Goal: Navigation & Orientation: Find specific page/section

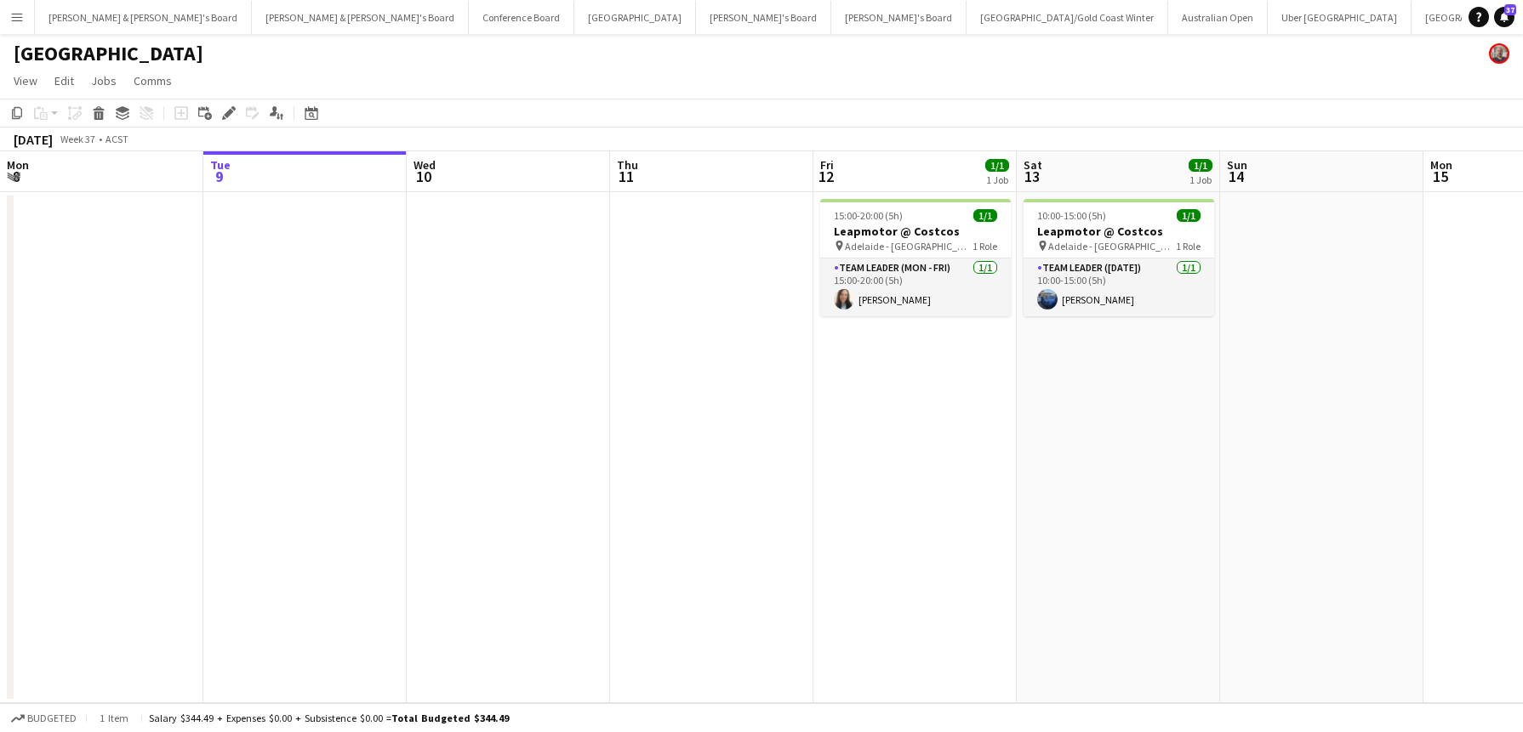
scroll to position [0, 652]
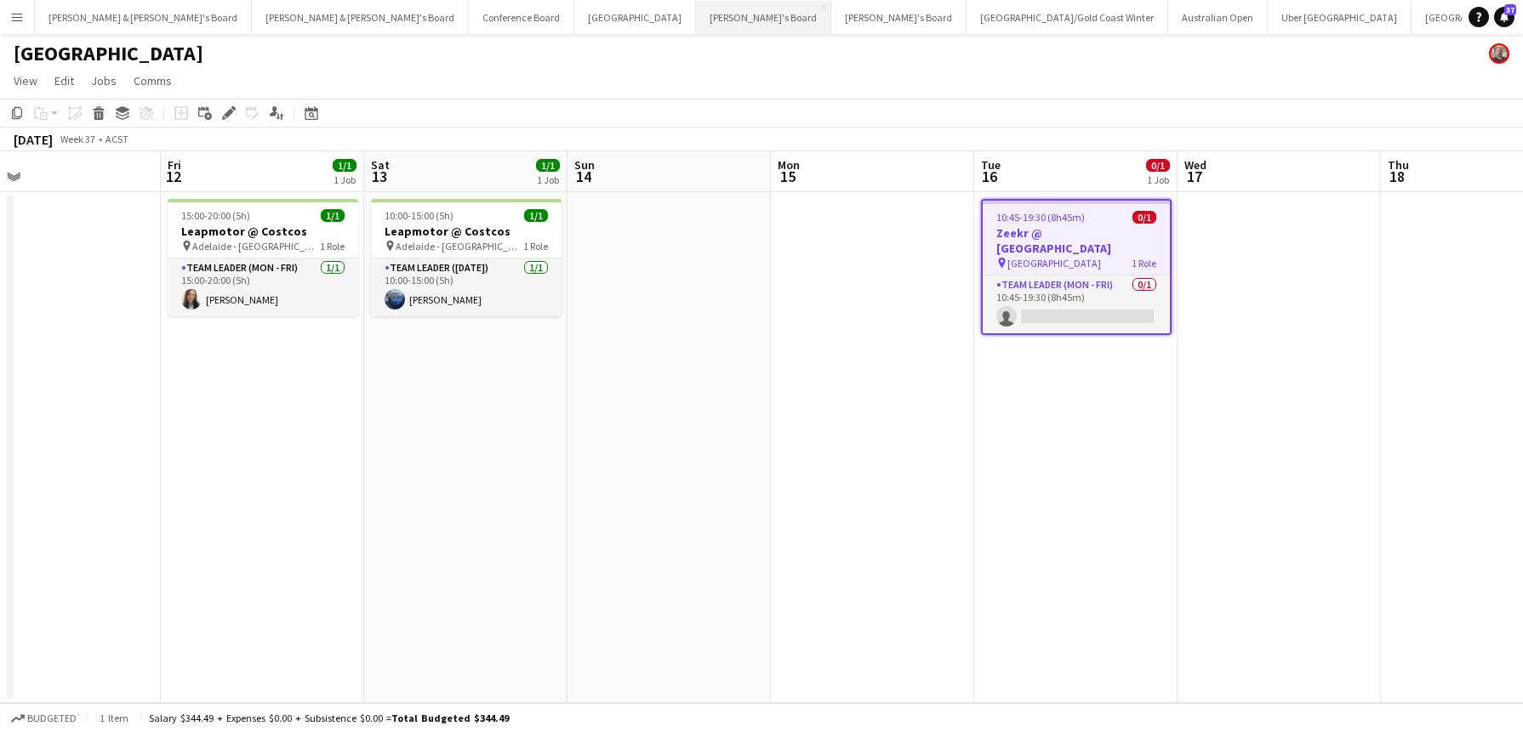
click at [696, 25] on button "Tennille's Board Close" at bounding box center [763, 17] width 135 height 33
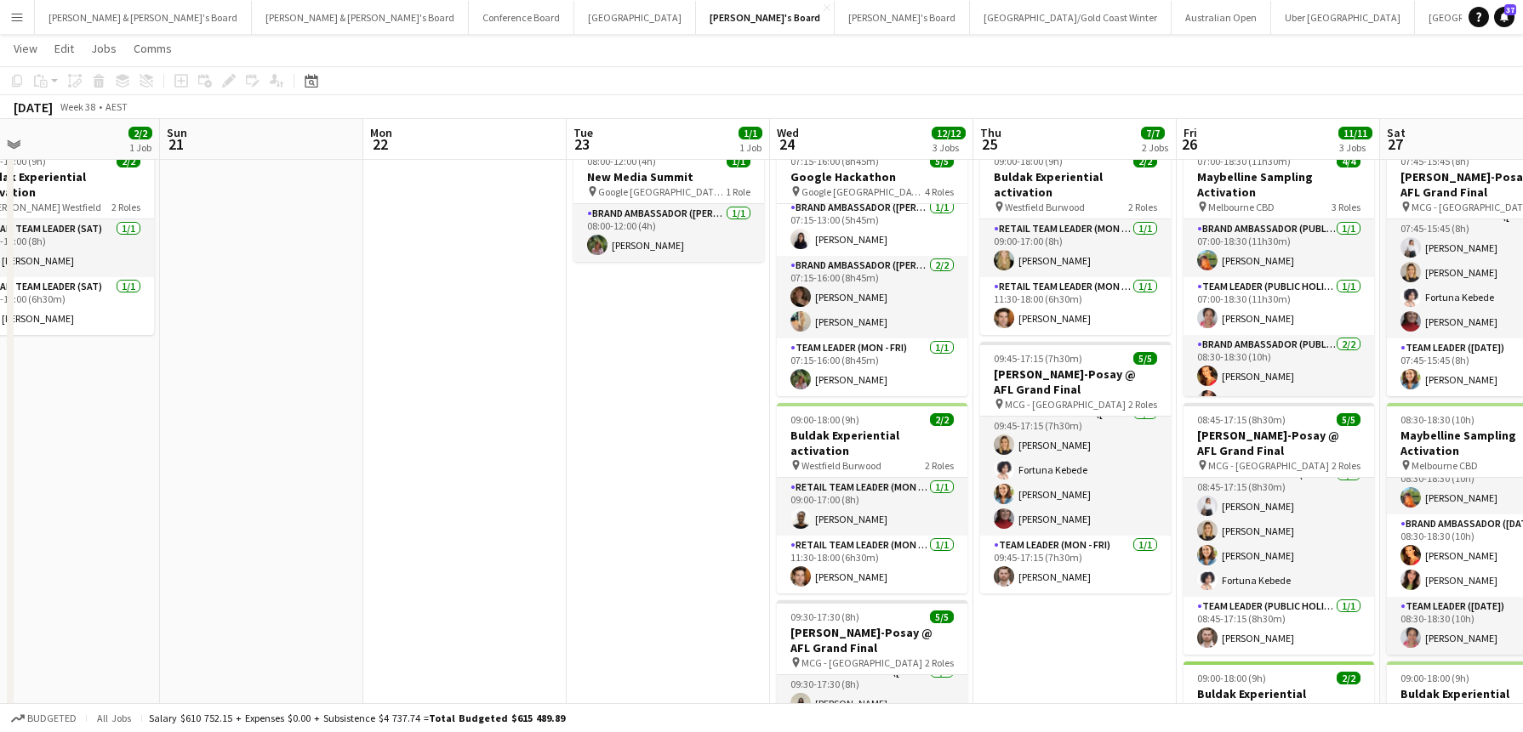
scroll to position [0, 449]
click at [252, 26] on button "[PERSON_NAME] & [PERSON_NAME]'s Board Close" at bounding box center [360, 17] width 217 height 33
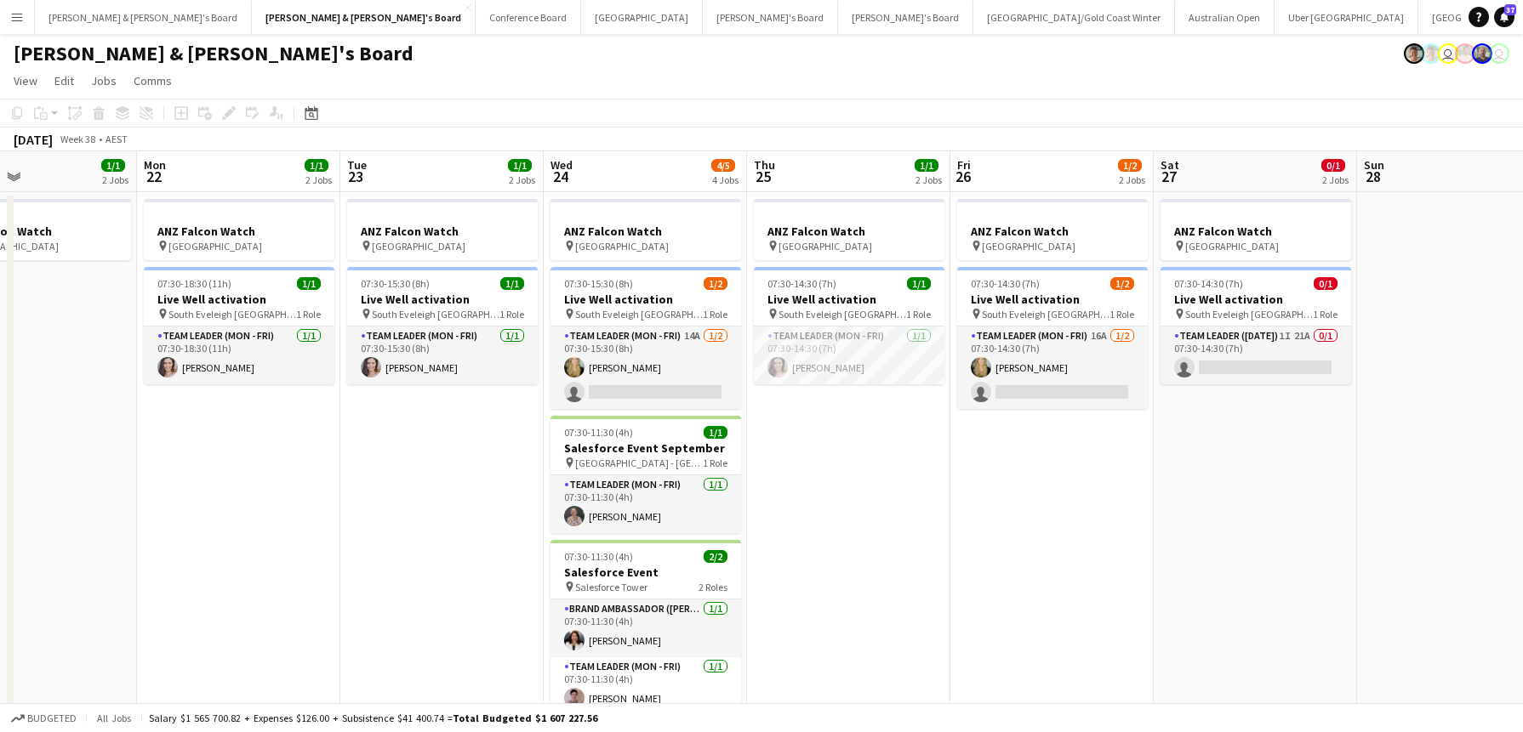
scroll to position [0, 472]
click at [105, 21] on button "[PERSON_NAME] & [PERSON_NAME]'s Board Close" at bounding box center [143, 17] width 217 height 33
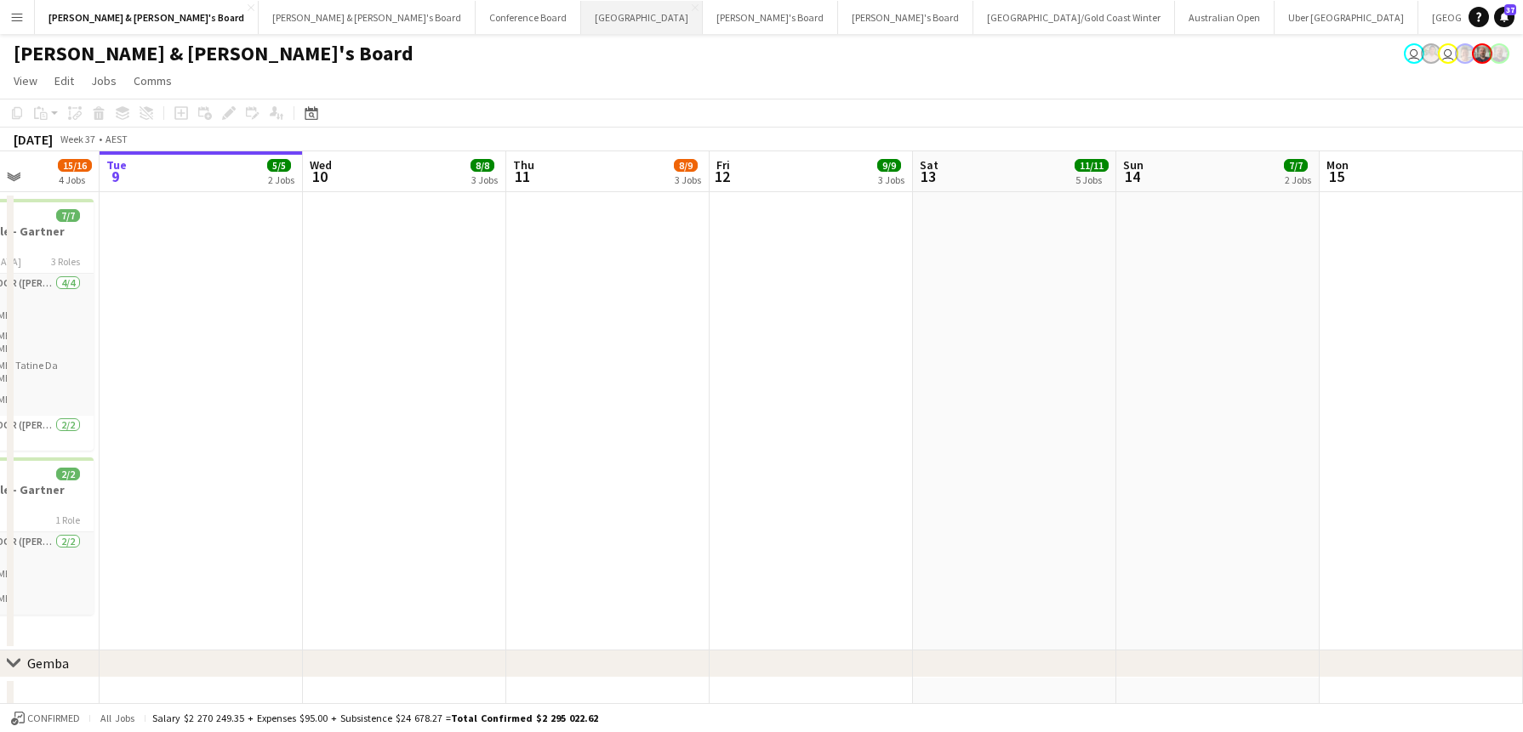
click at [581, 20] on button "Sydney Close" at bounding box center [642, 17] width 122 height 33
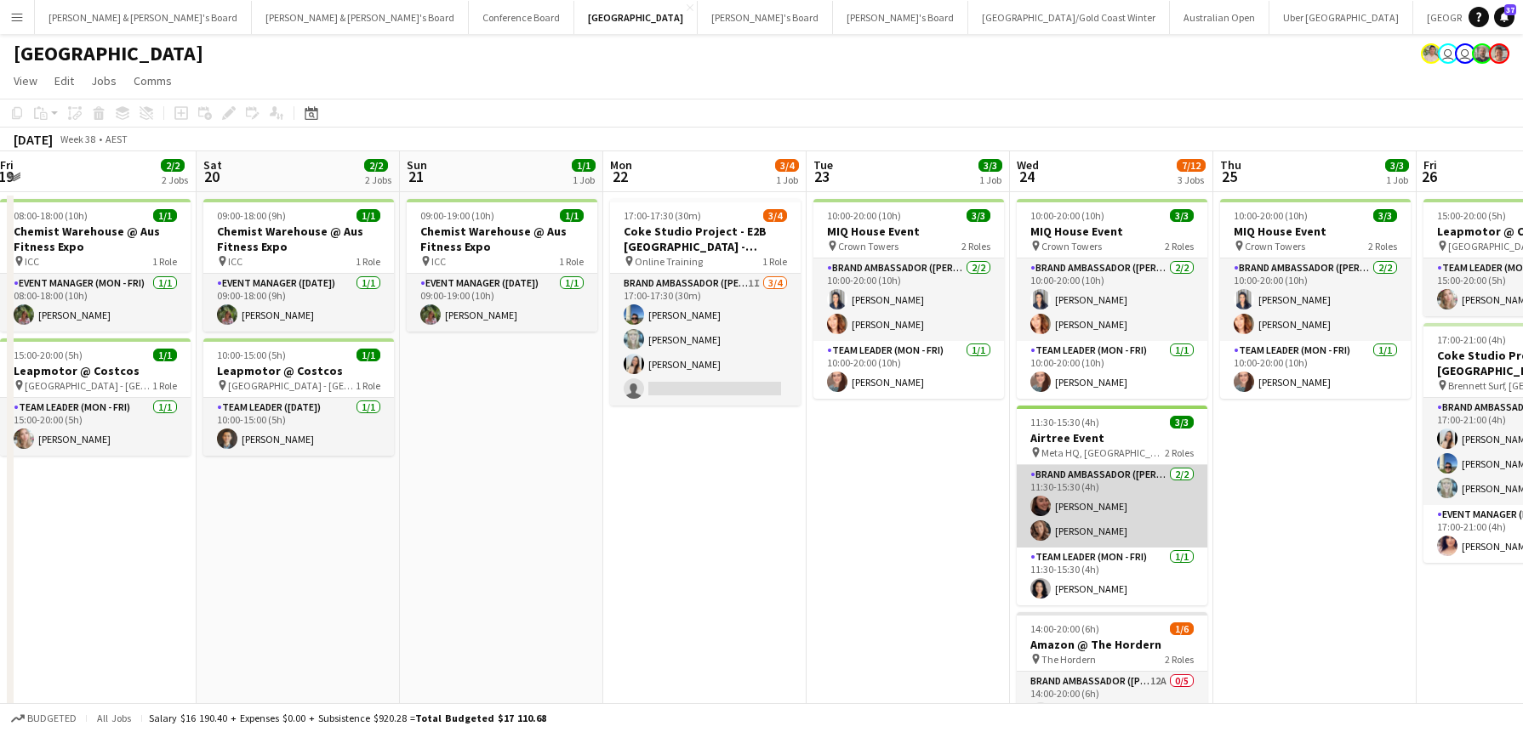
scroll to position [0, 392]
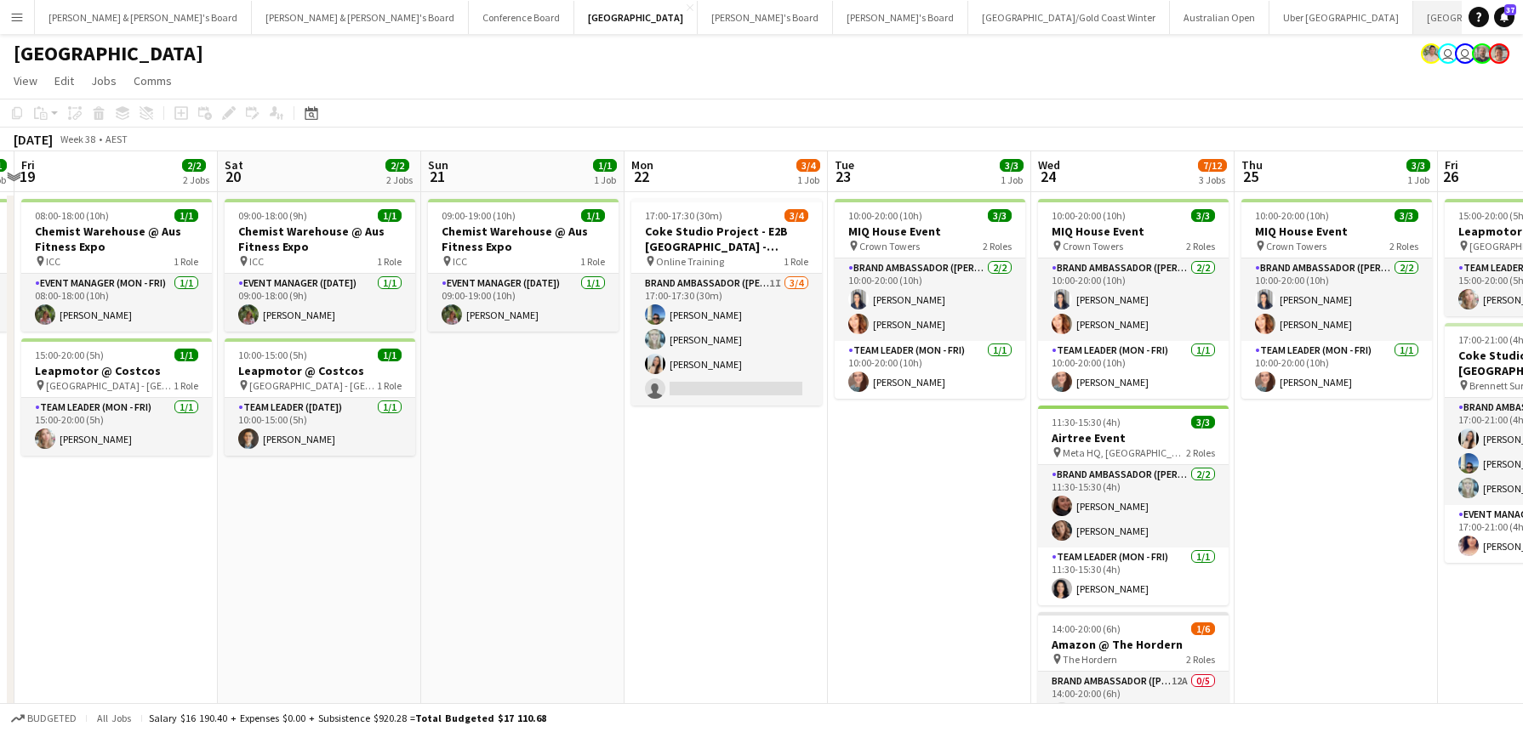
click at [1413, 16] on button "Melbourne Close" at bounding box center [1474, 17] width 122 height 33
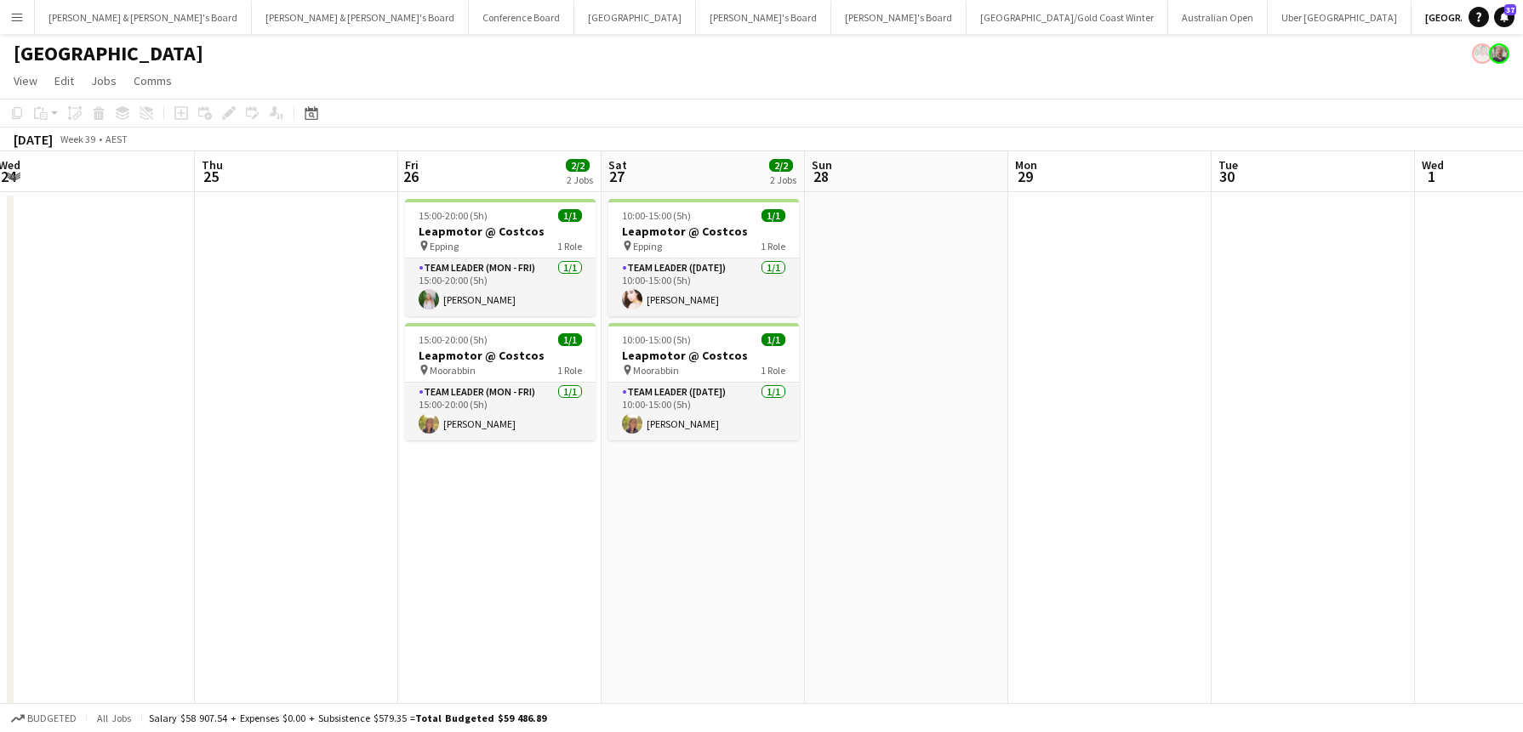
scroll to position [0, 621]
click at [966, 19] on button "[GEOGRAPHIC_DATA]/[GEOGRAPHIC_DATA] Winter Close" at bounding box center [1067, 17] width 202 height 33
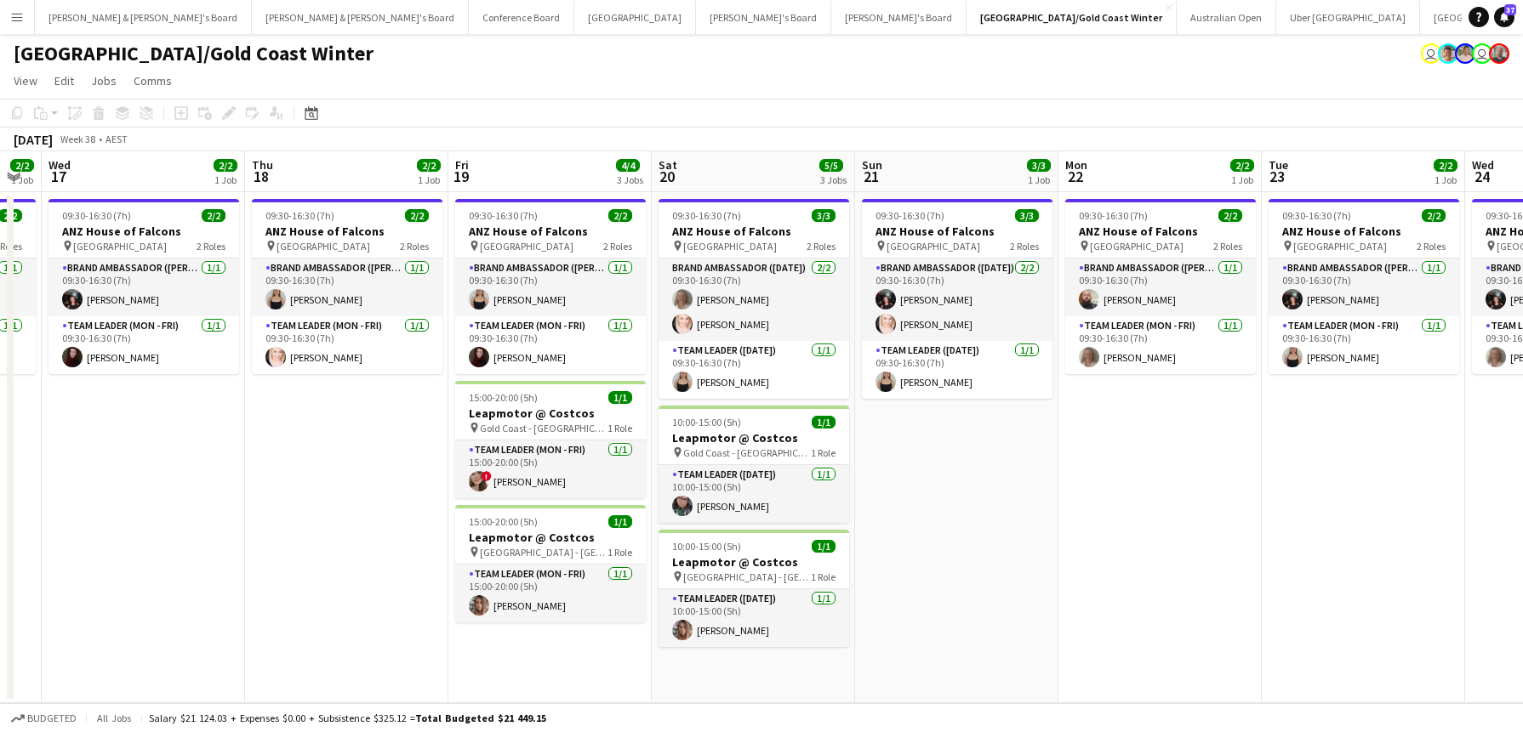
scroll to position [0, 364]
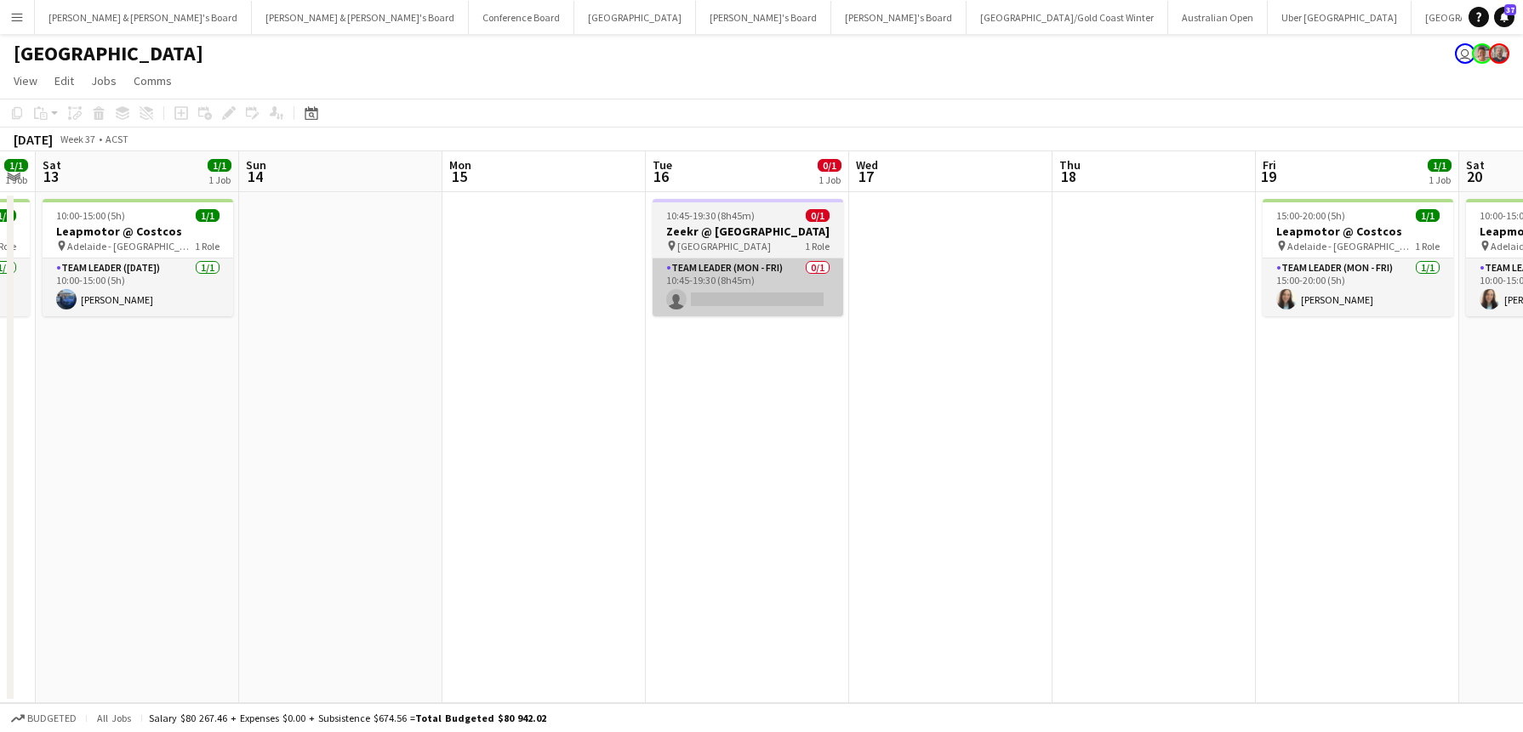
scroll to position [0, 779]
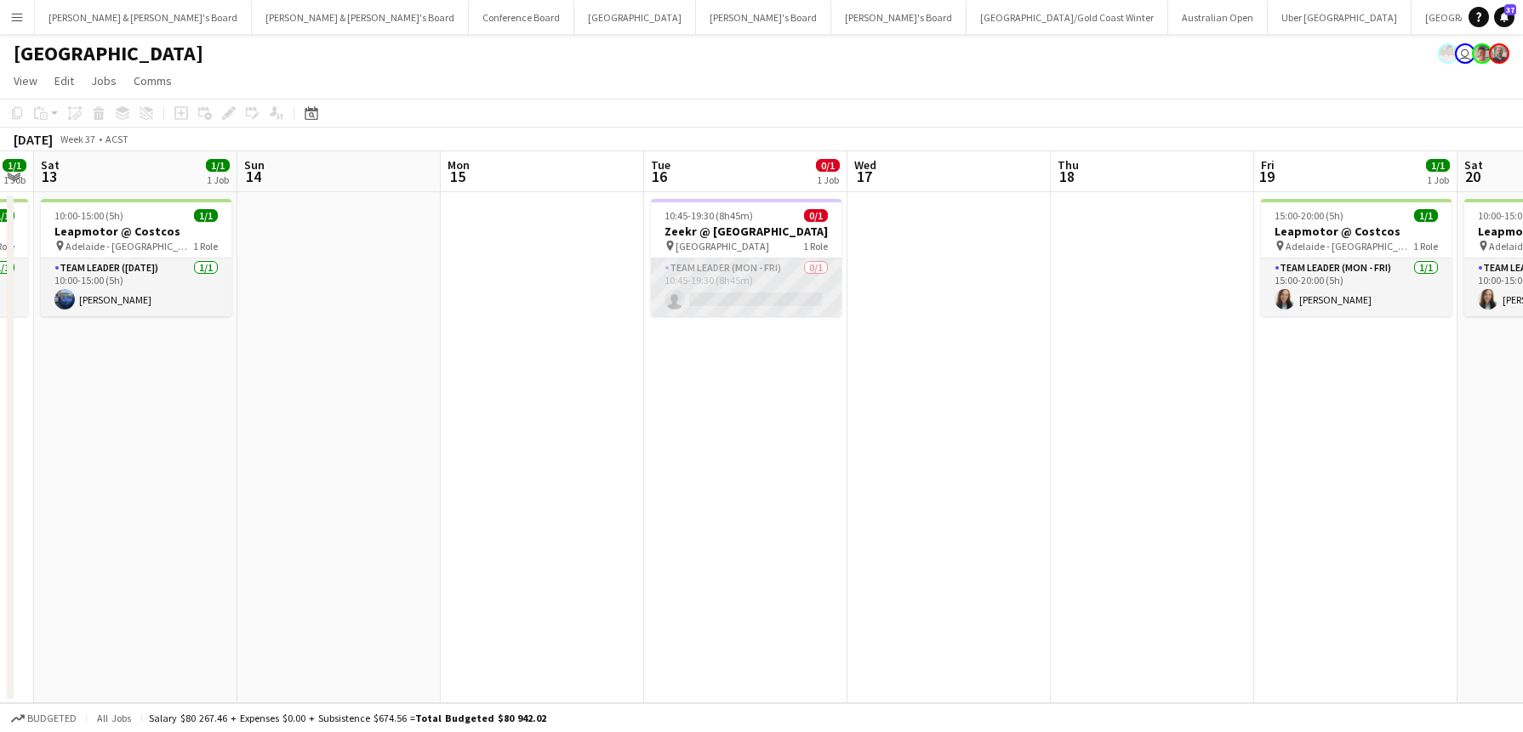
click at [737, 297] on app-card-role "Team Leader (Mon - Fri) 0/1 10:45-19:30 (8h45m) single-neutral-actions" at bounding box center [746, 288] width 191 height 58
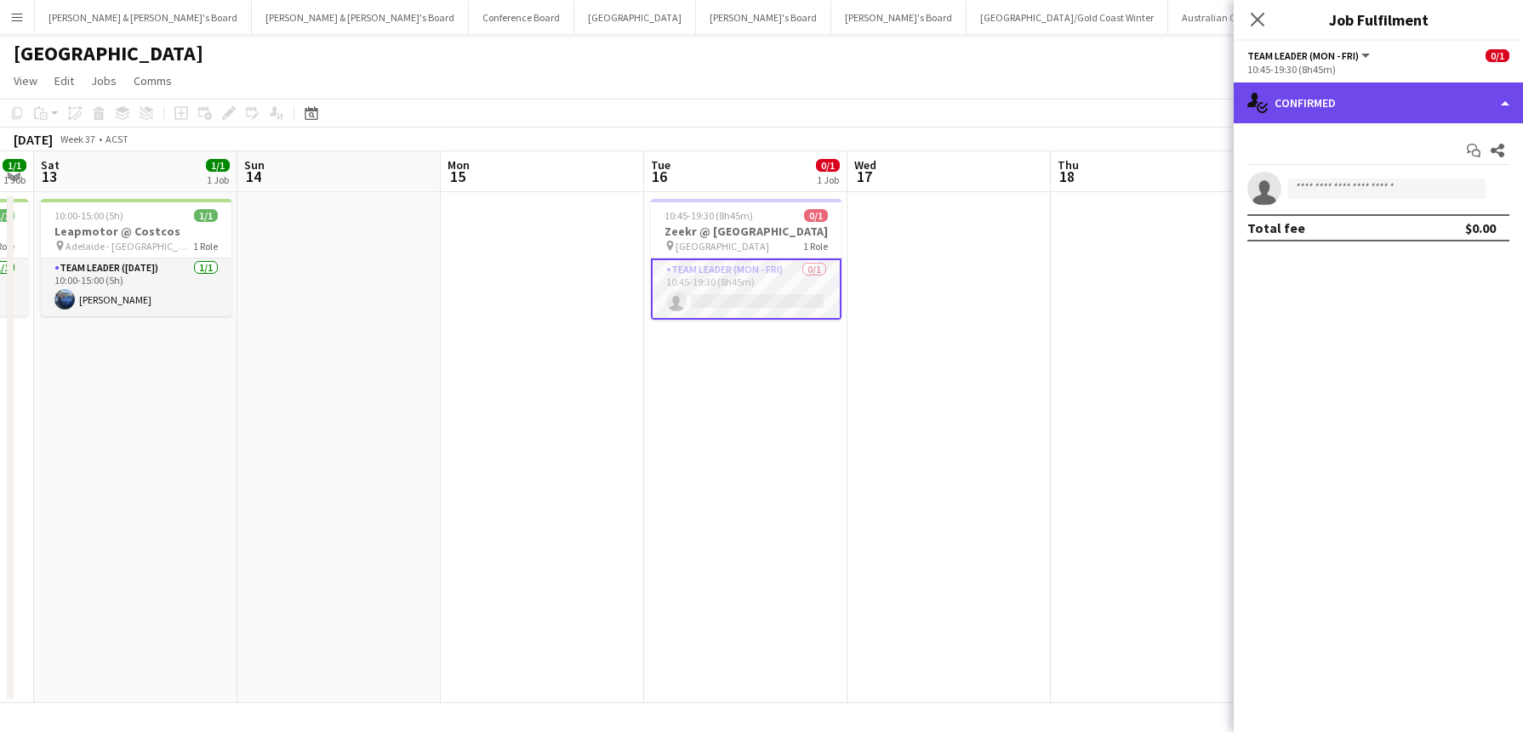
click at [1391, 94] on div "single-neutral-actions-check-2 Confirmed" at bounding box center [1377, 103] width 289 height 41
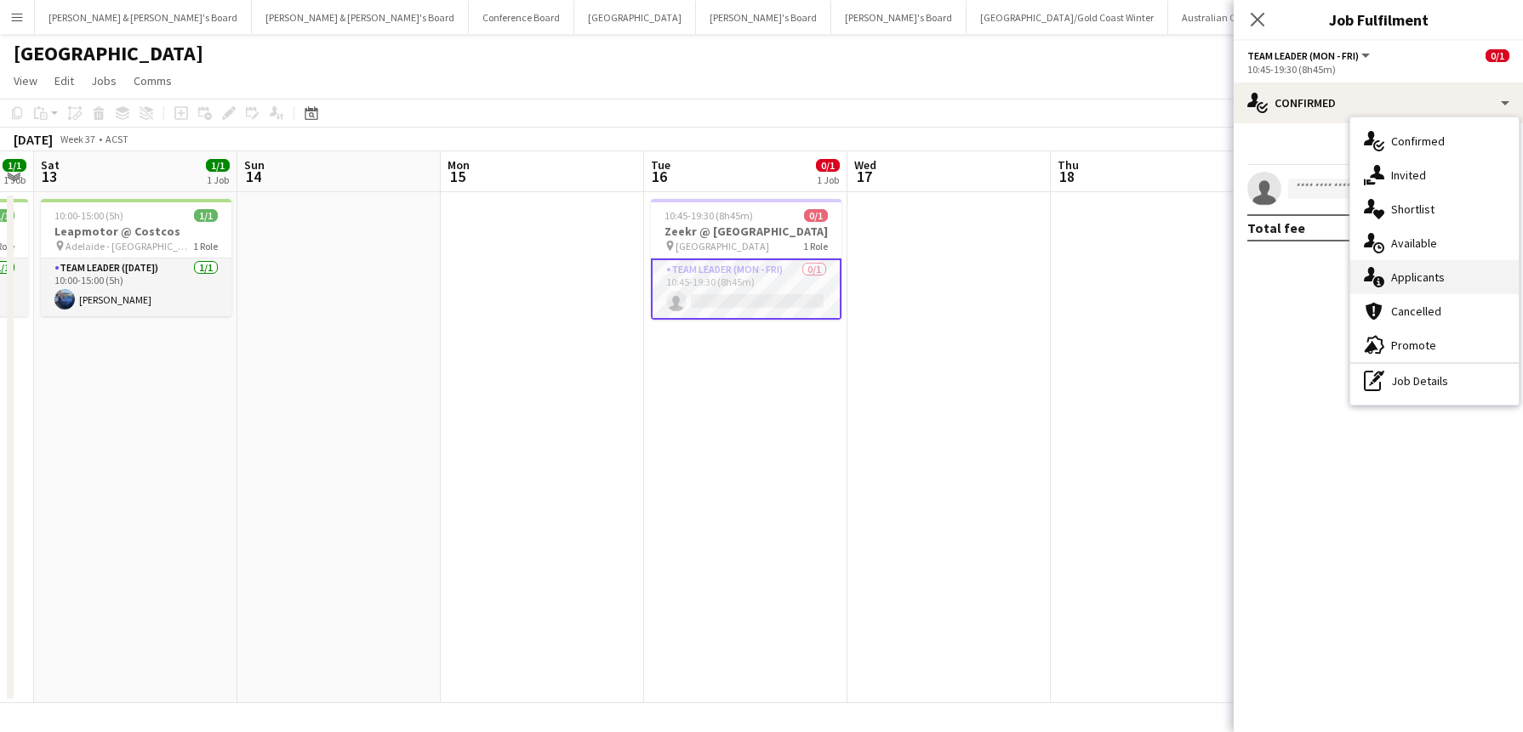
click at [1420, 286] on div "single-neutral-actions-information Applicants" at bounding box center [1434, 277] width 168 height 34
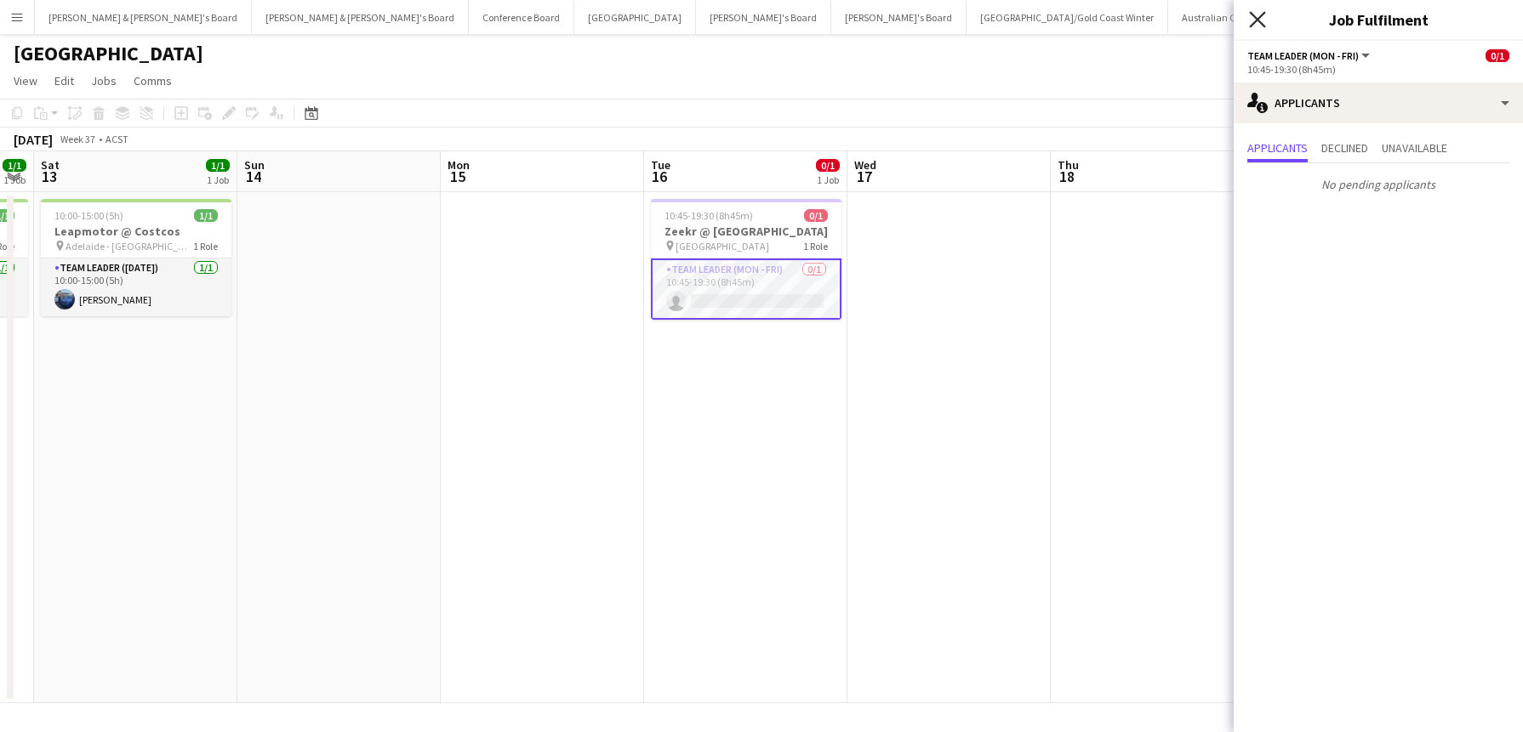
click at [1256, 20] on icon at bounding box center [1257, 19] width 16 height 16
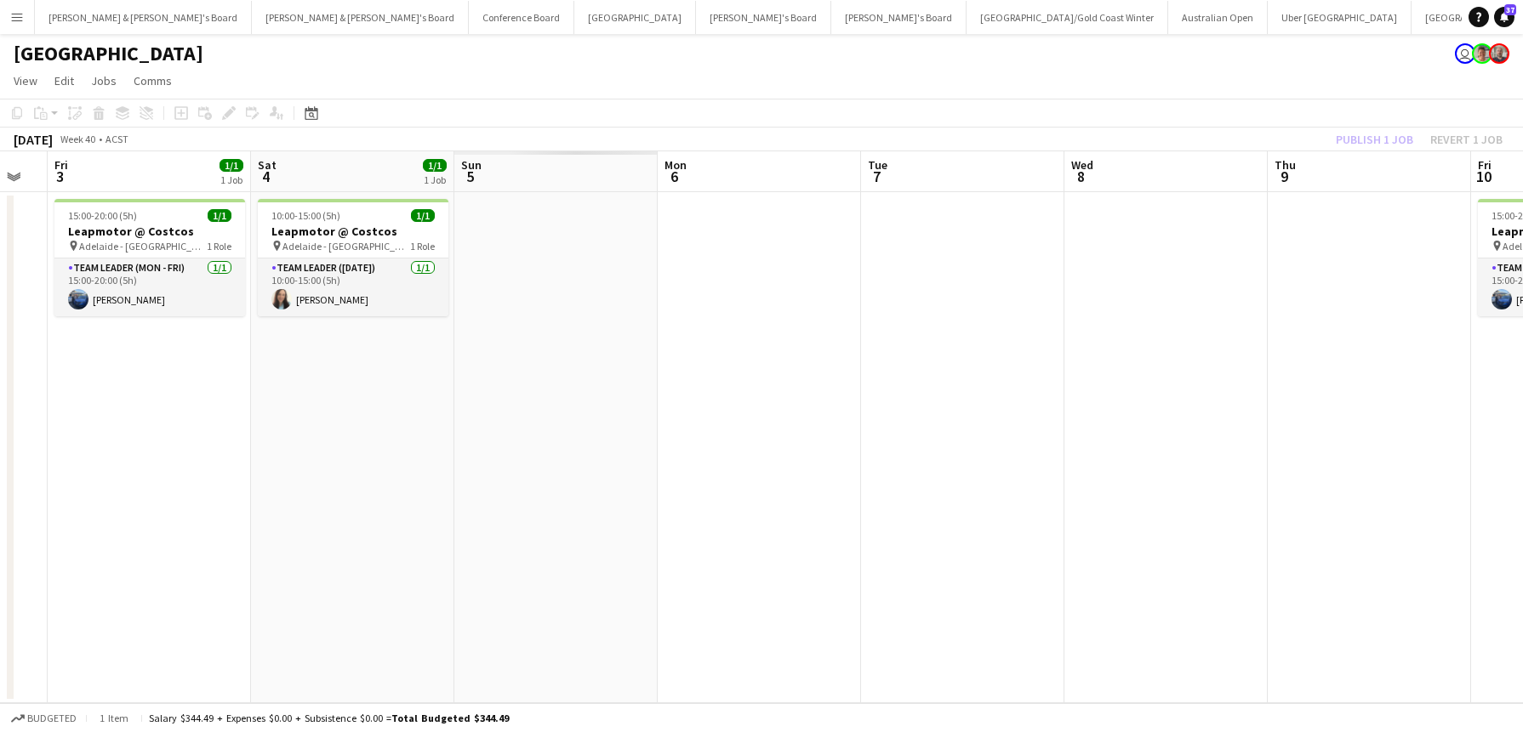
scroll to position [0, 356]
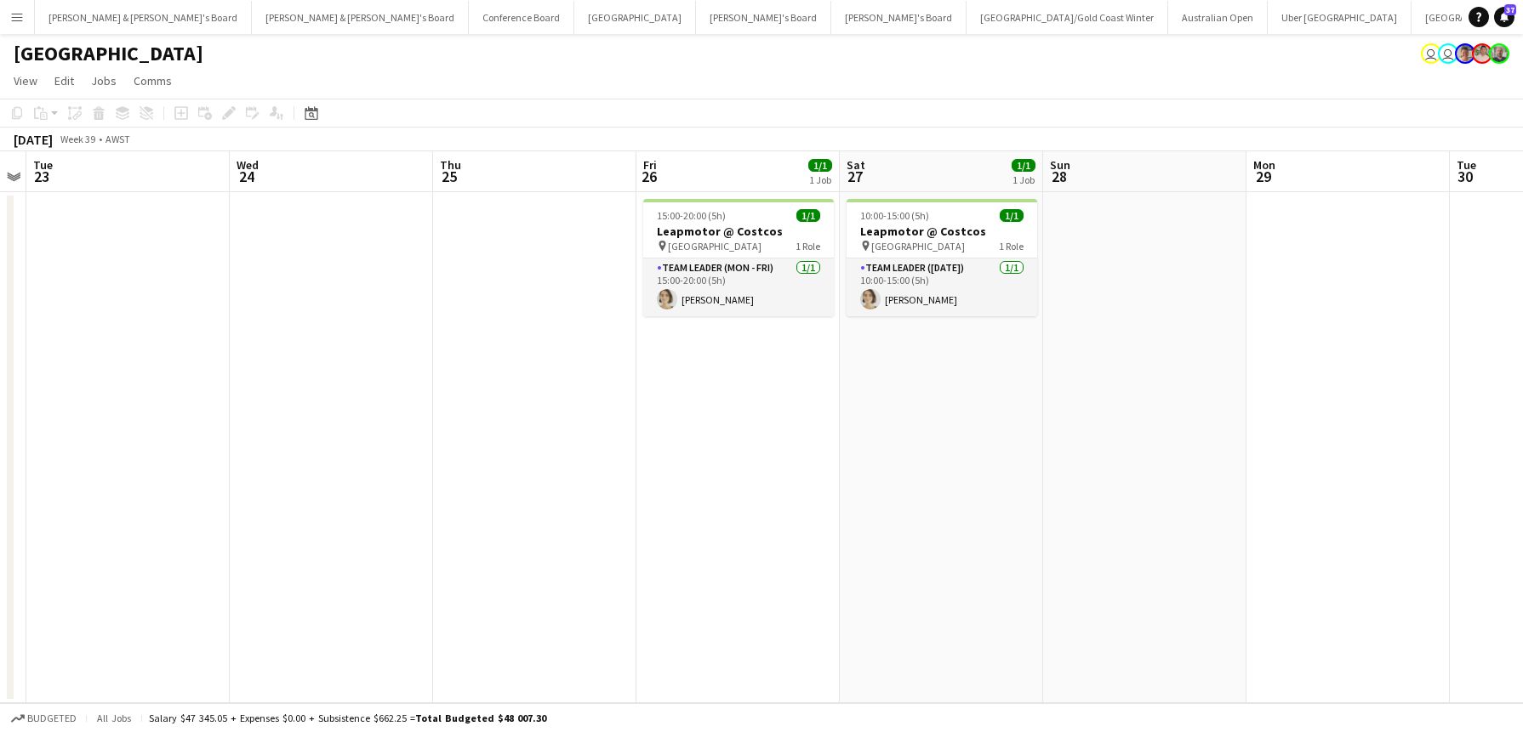
scroll to position [0, 591]
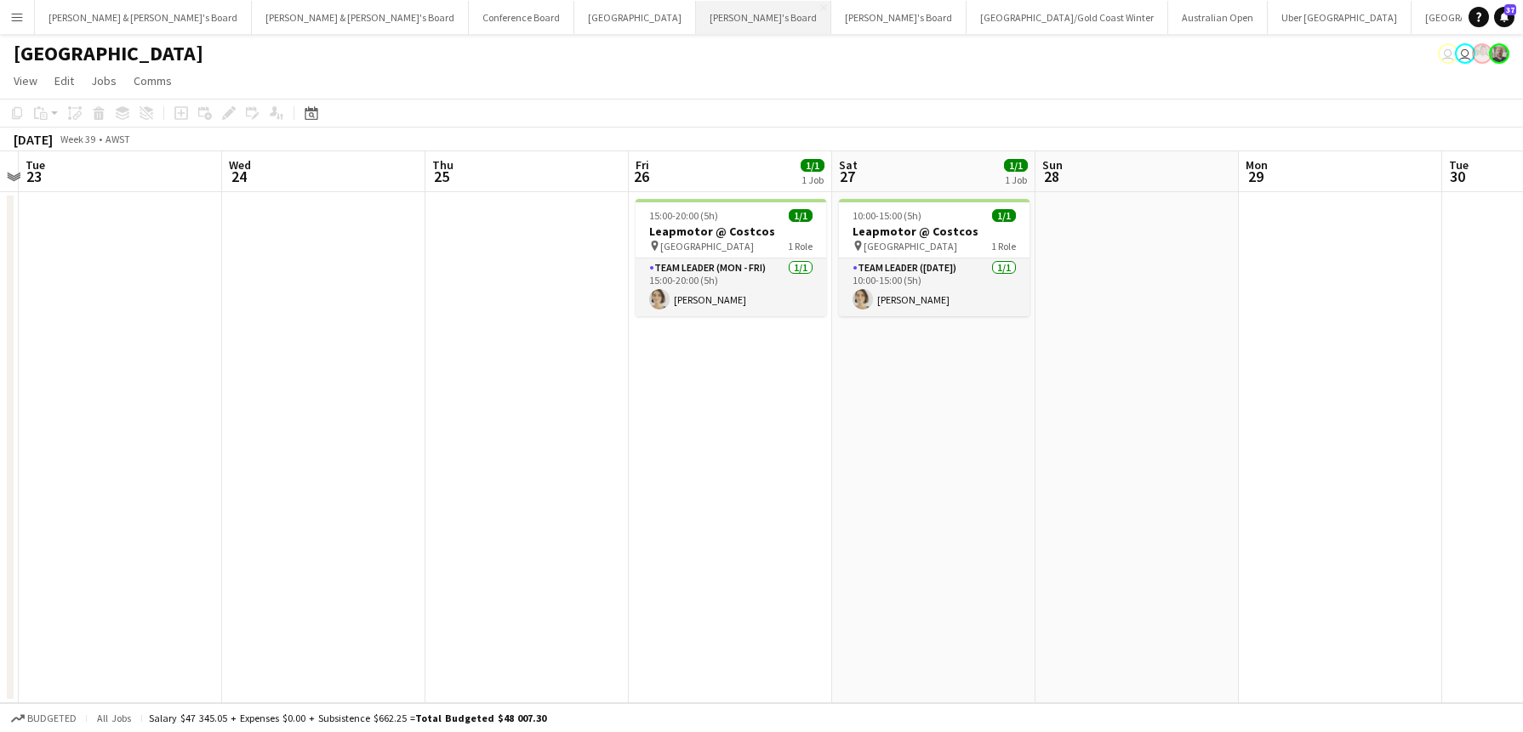
click at [696, 17] on button "Tennille's Board Close" at bounding box center [763, 17] width 135 height 33
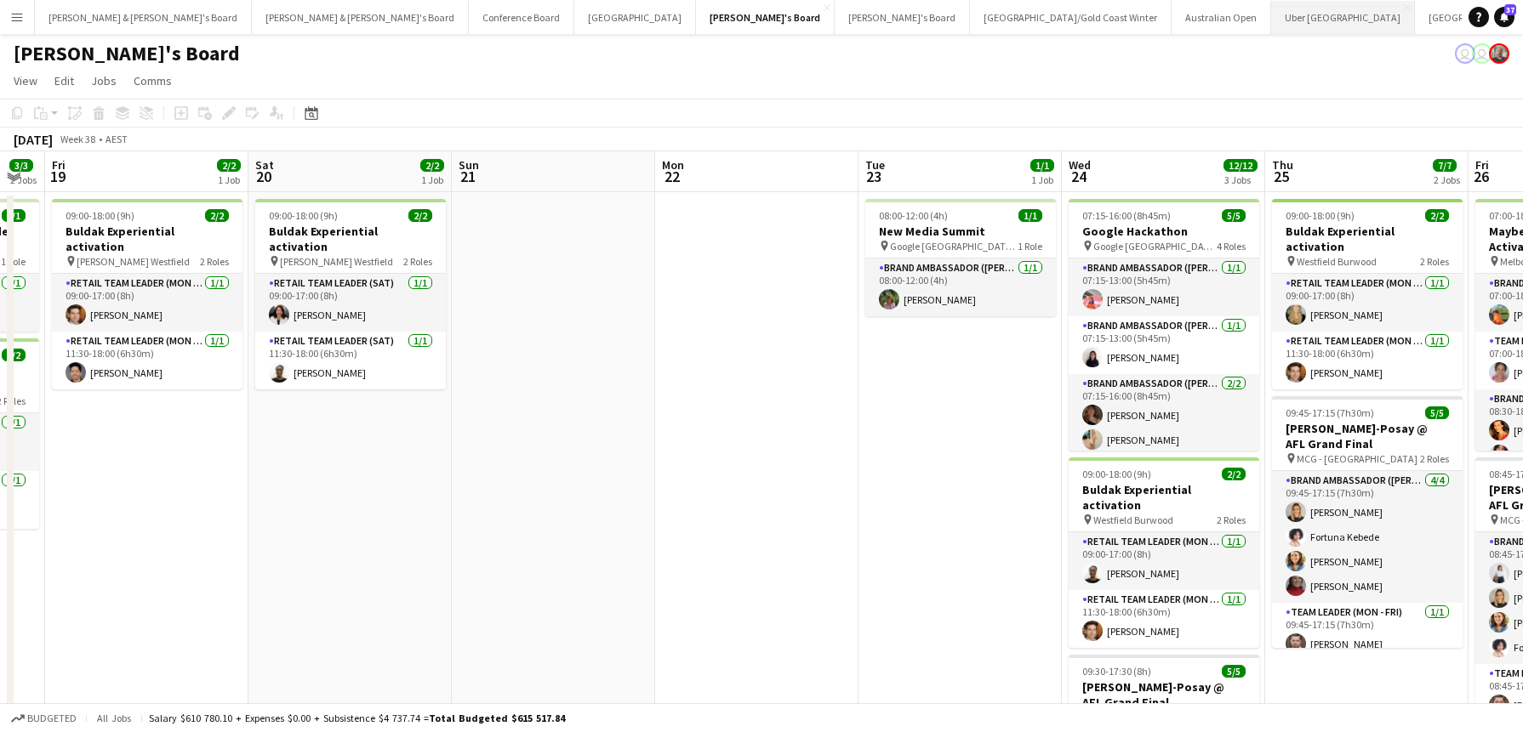
click at [1271, 17] on button "Uber Sydney Close" at bounding box center [1343, 17] width 144 height 33
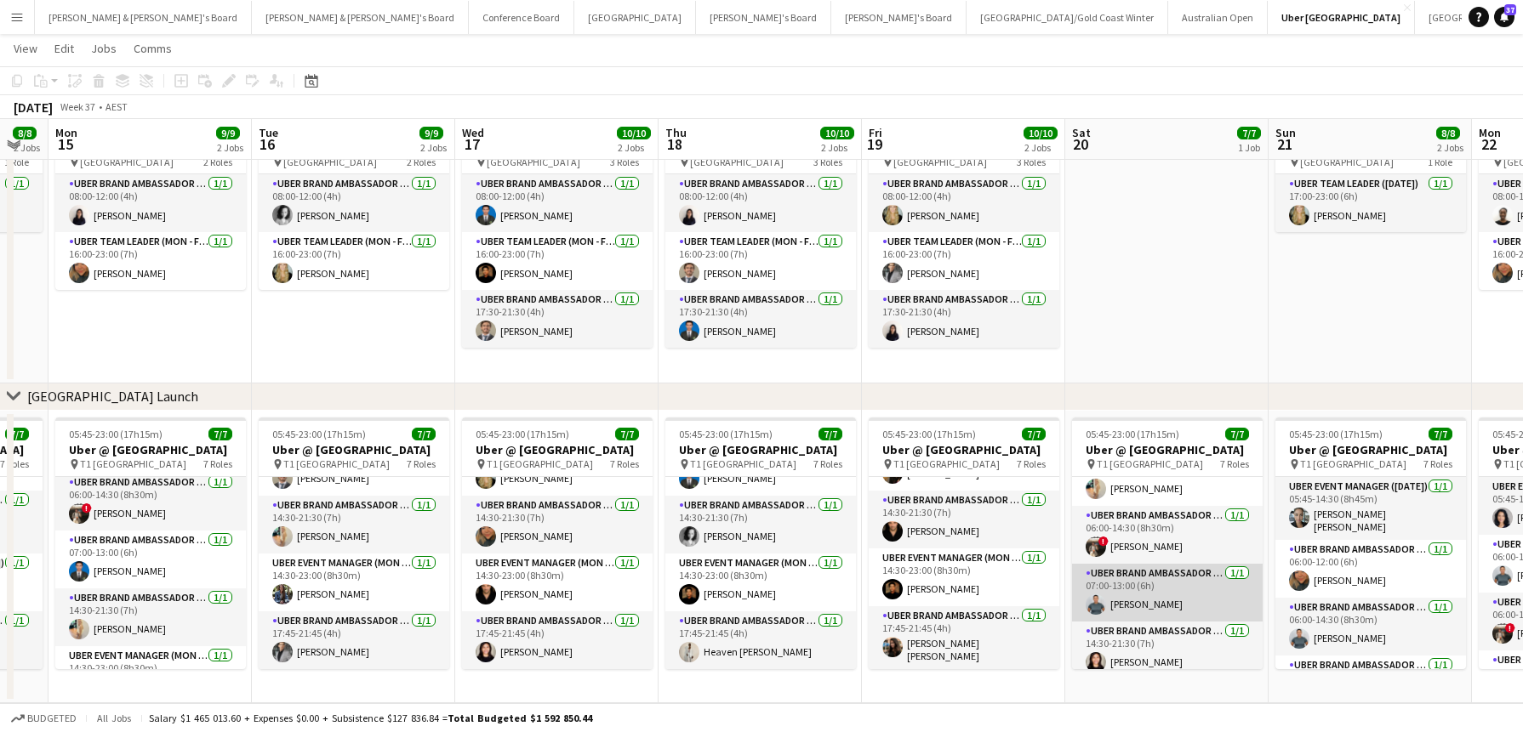
scroll to position [97, 0]
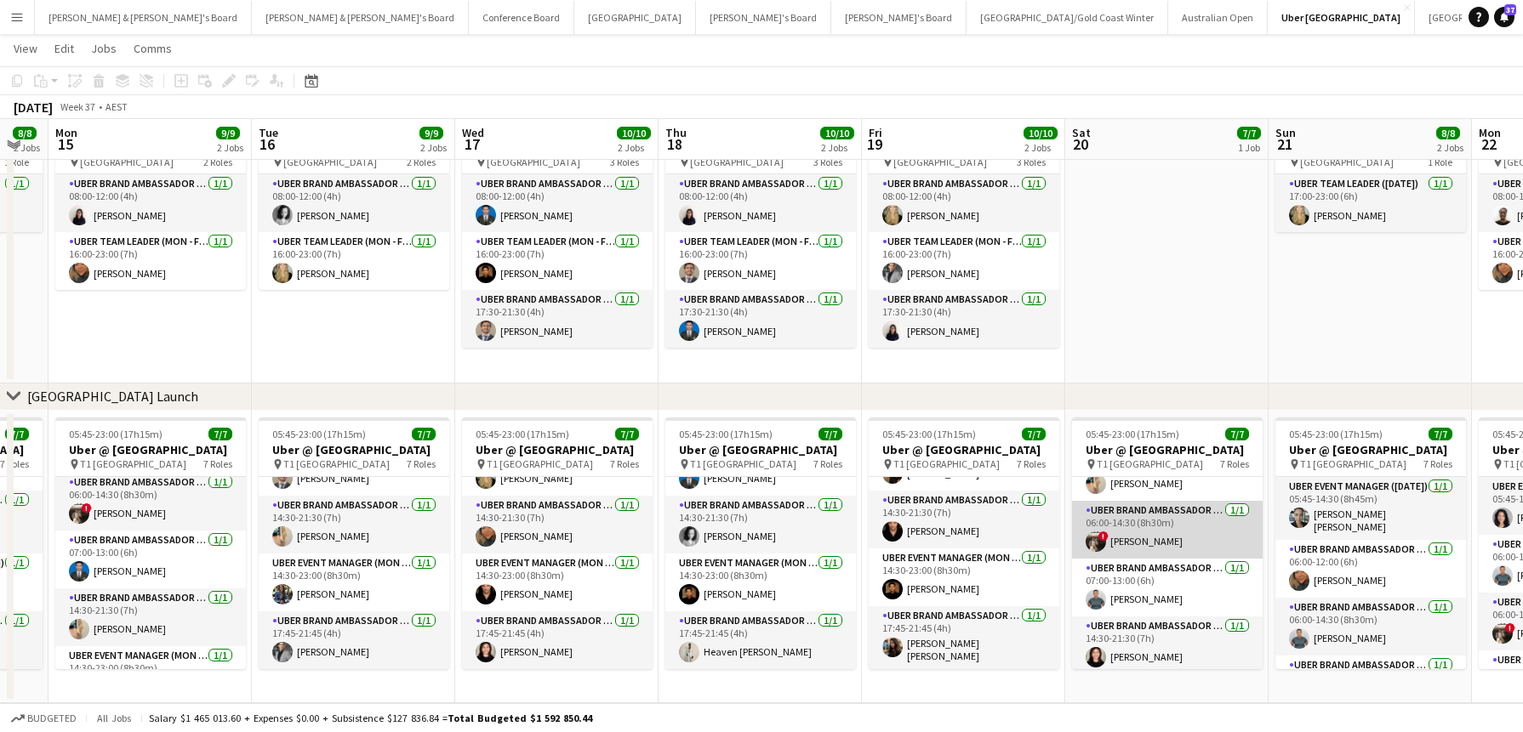
click at [1148, 549] on app-card-role "UBER Brand Ambassador ([DATE]) [DATE] 06:00-14:30 (8h30m) ! [PERSON_NAME]" at bounding box center [1167, 530] width 191 height 58
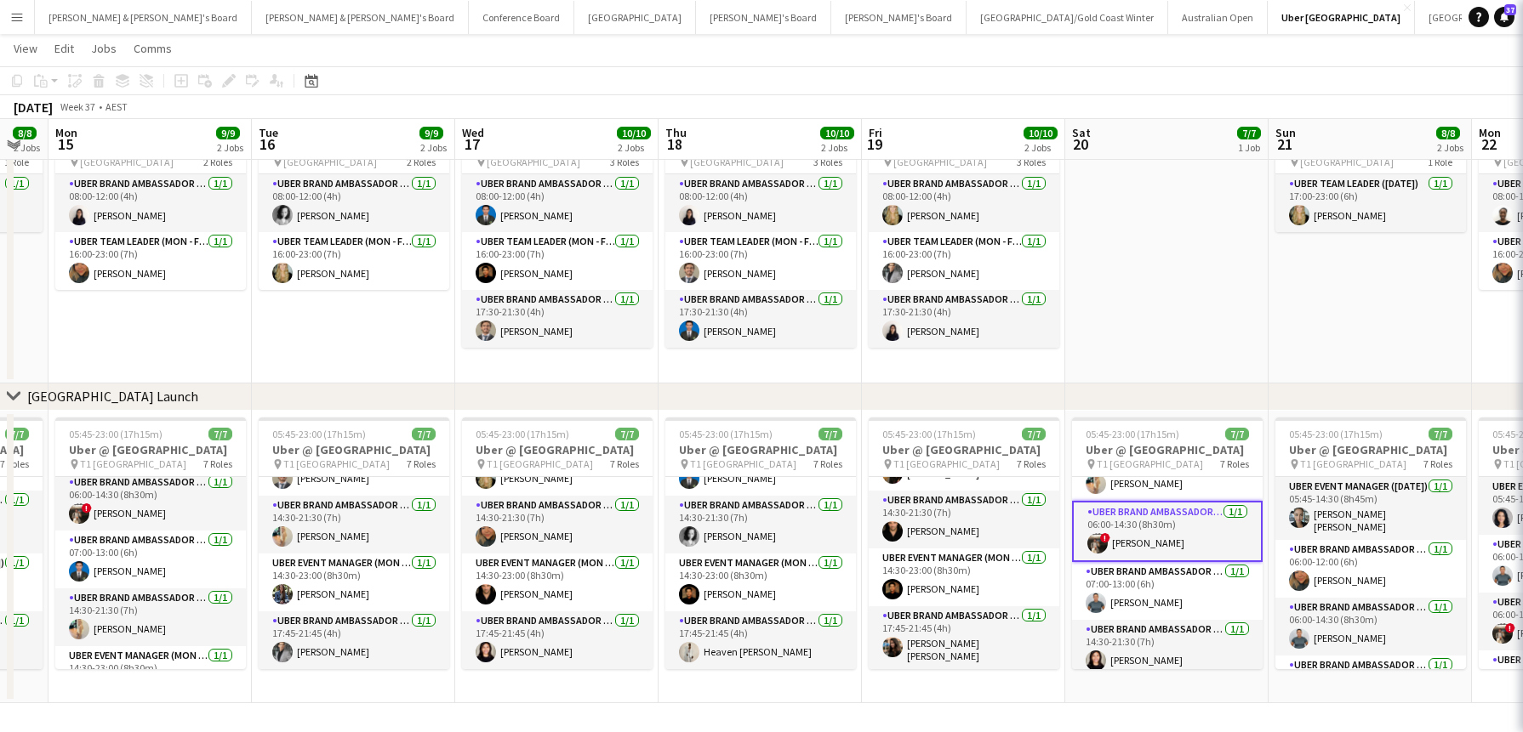
scroll to position [0, 766]
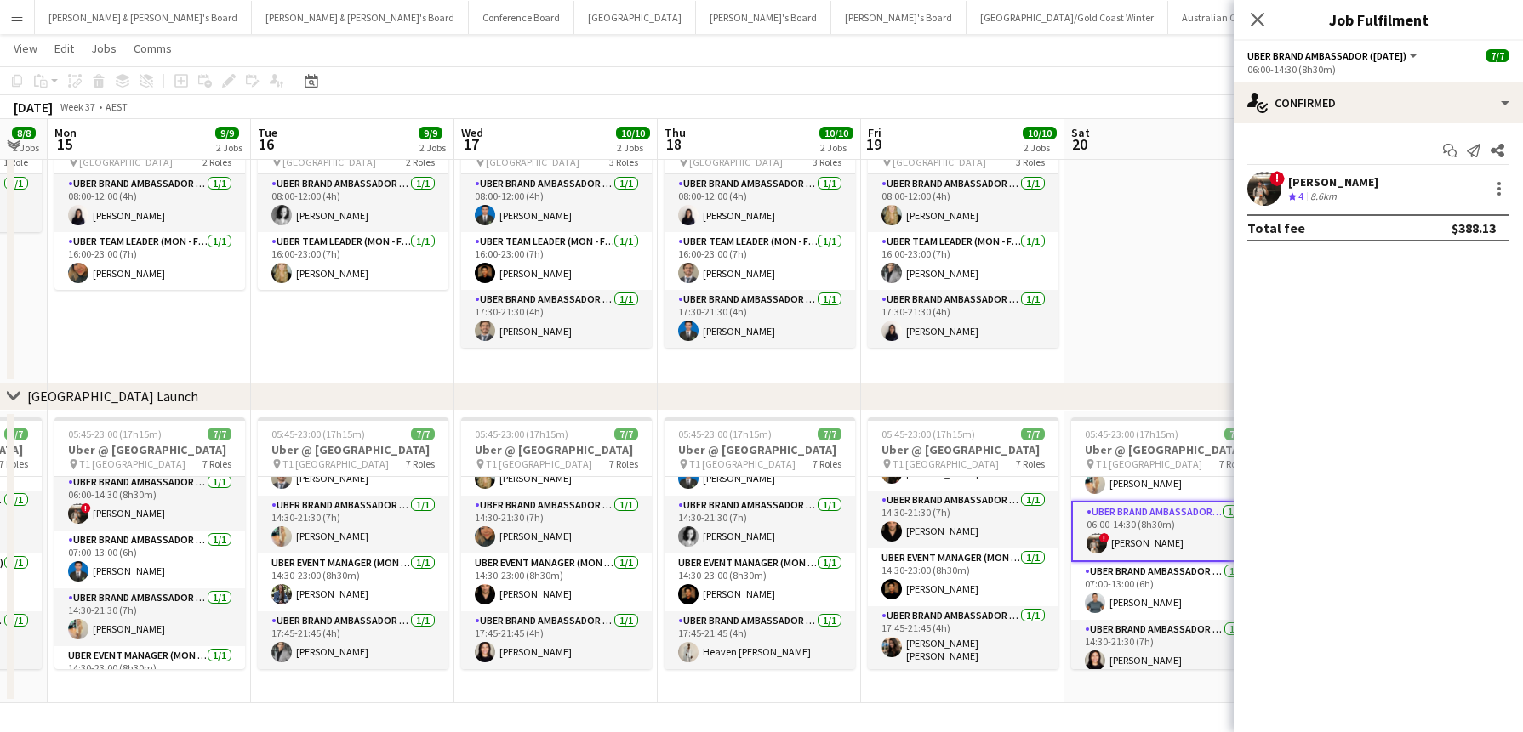
click at [1326, 181] on div "[PERSON_NAME]" at bounding box center [1333, 181] width 90 height 15
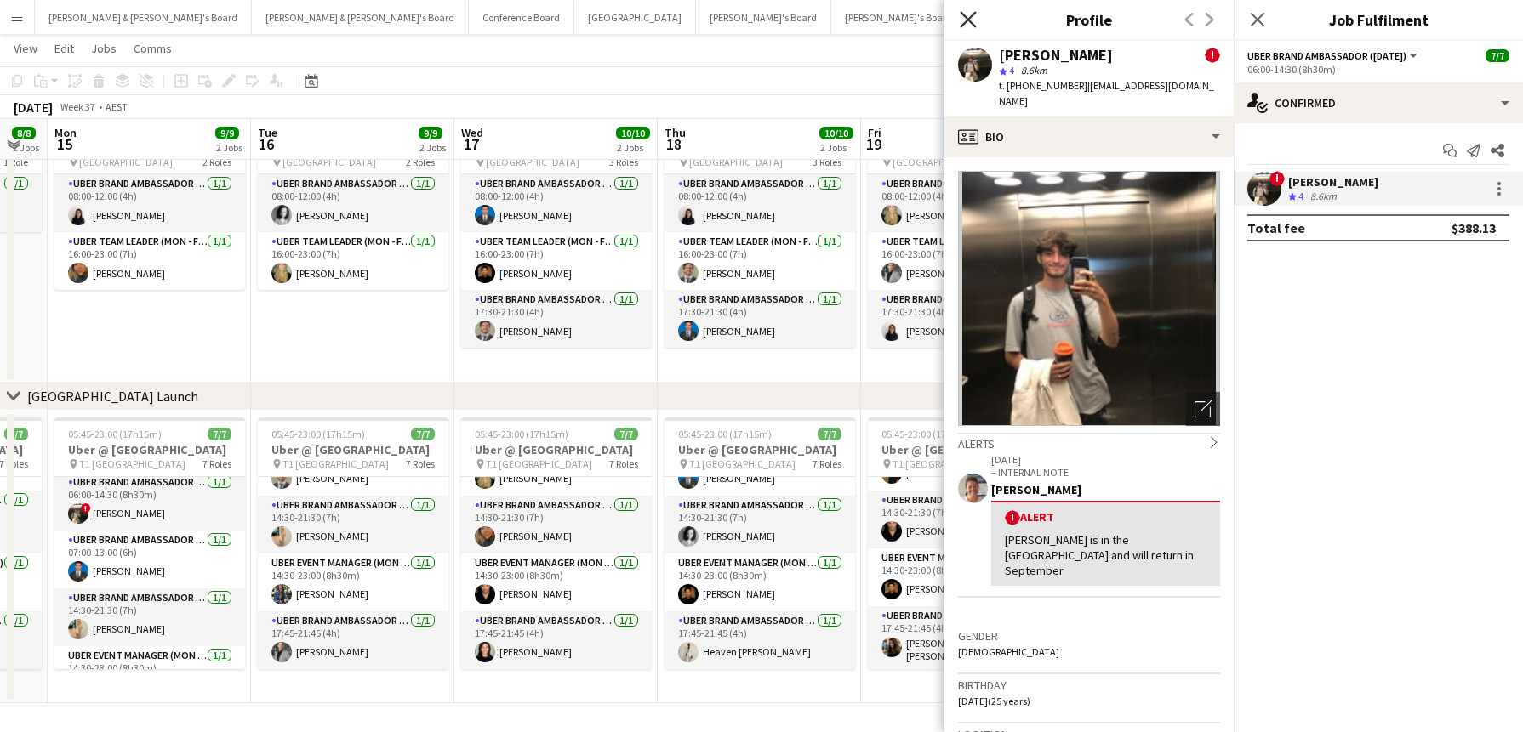
click at [970, 14] on icon "Close pop-in" at bounding box center [968, 19] width 16 height 16
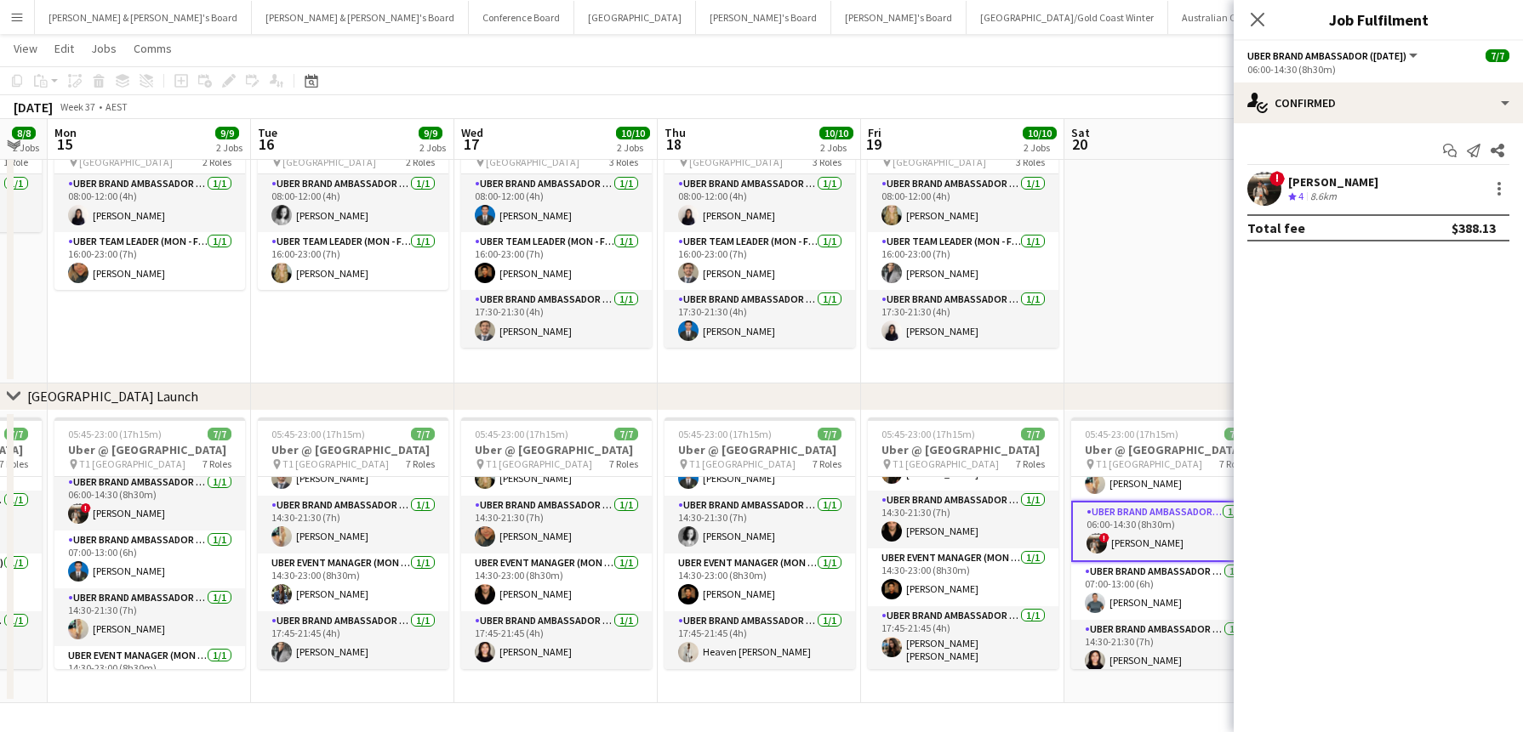
drag, startPoint x: 1252, startPoint y: 16, endPoint x: 1280, endPoint y: 38, distance: 35.7
click at [1252, 16] on icon "Close pop-in" at bounding box center [1257, 20] width 14 height 14
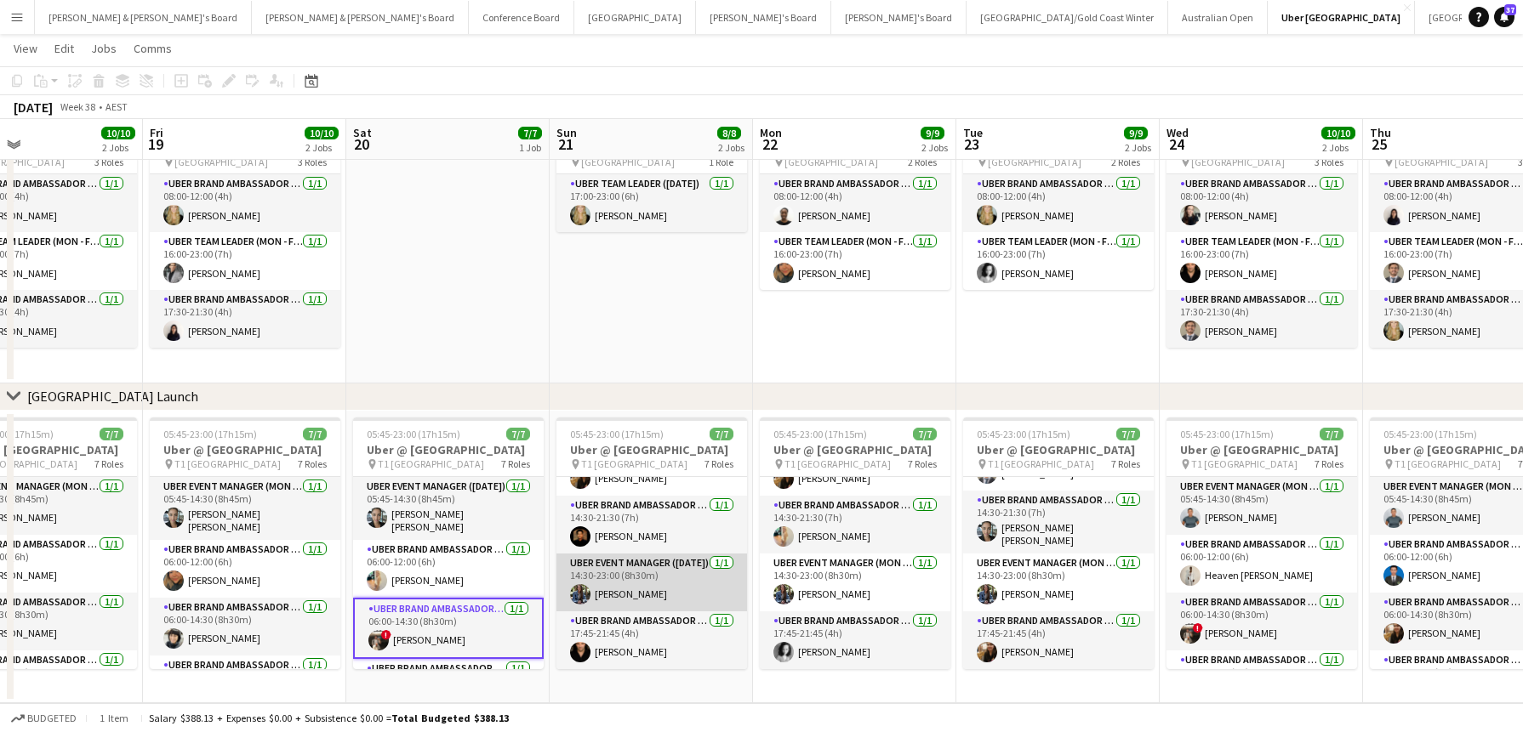
scroll to position [0, 672]
